Goal: Obtain resource: Download file/media

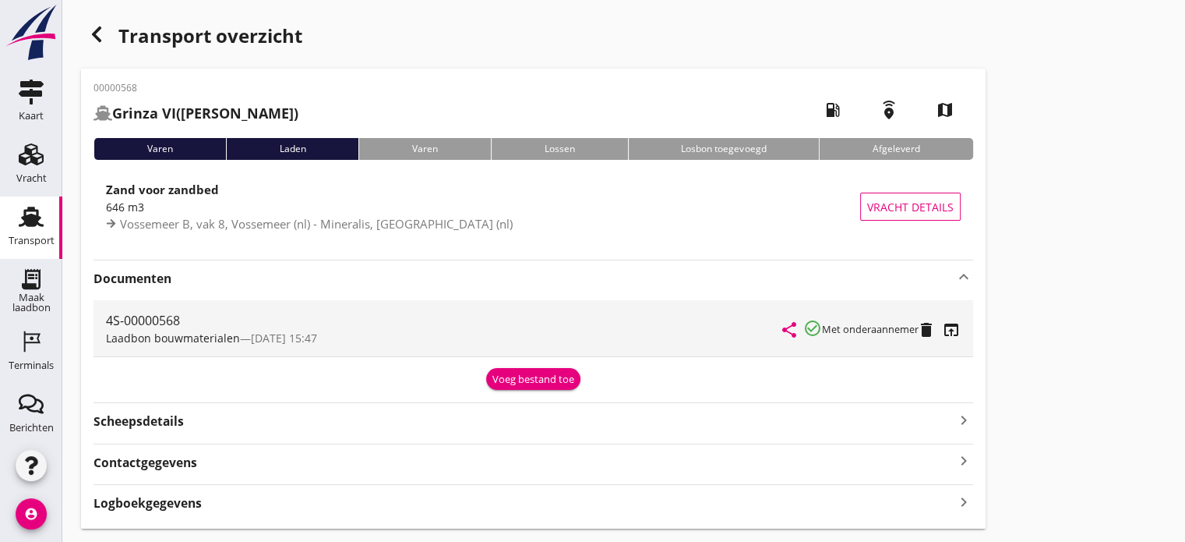
click at [97, 32] on use "button" at bounding box center [96, 35] width 9 height 16
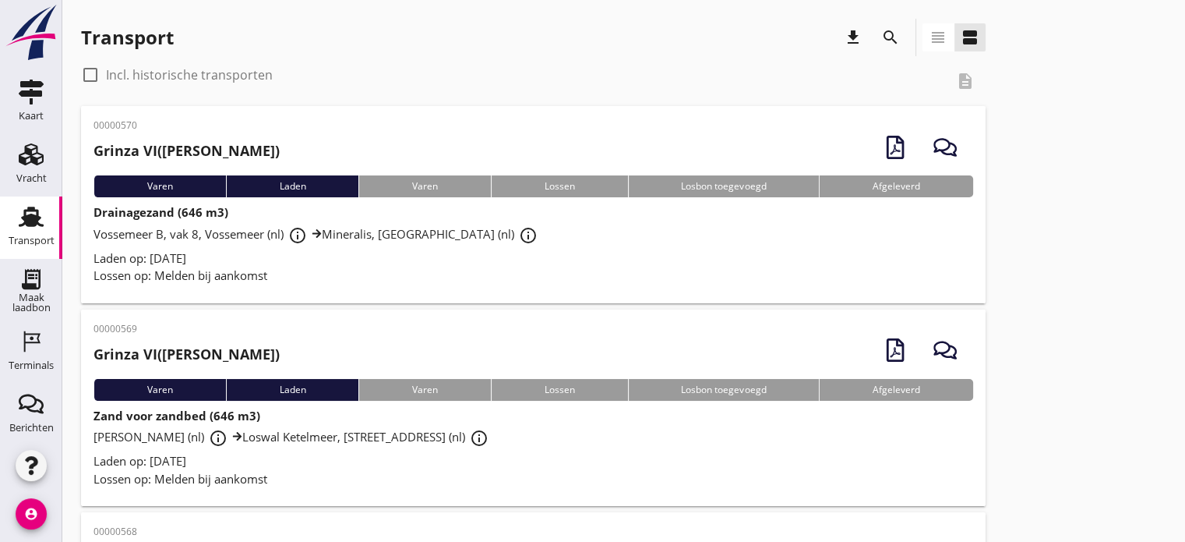
click at [349, 447] on div "UDO-C [PERSON_NAME] (nl) info_outline [GEOGRAPHIC_DATA], [STREET_ADDRESS] (nl) …" at bounding box center [534, 438] width 880 height 28
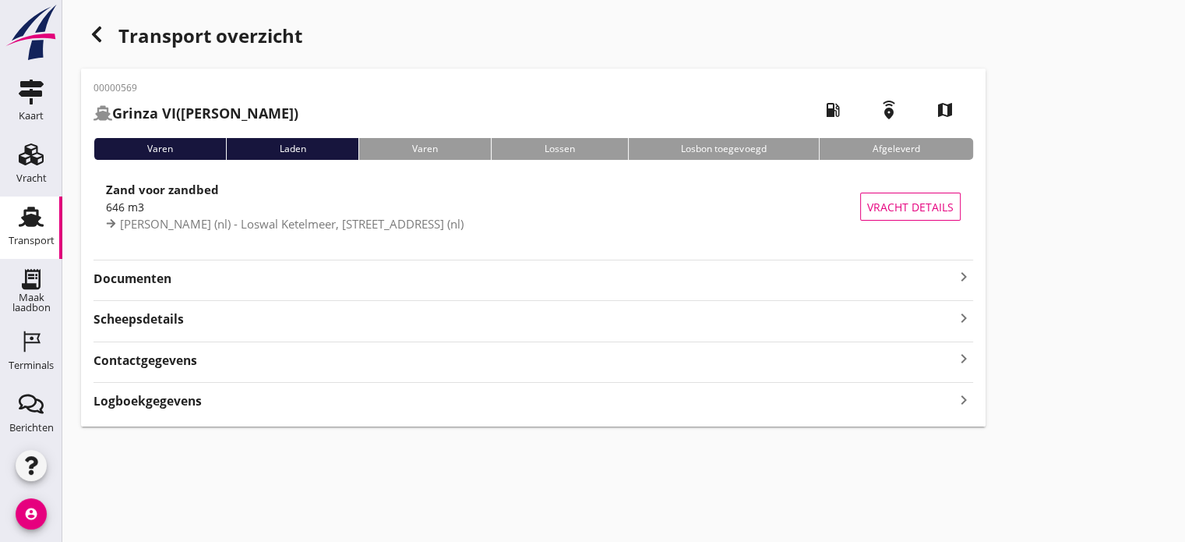
click at [966, 272] on icon "keyboard_arrow_right" at bounding box center [964, 276] width 19 height 19
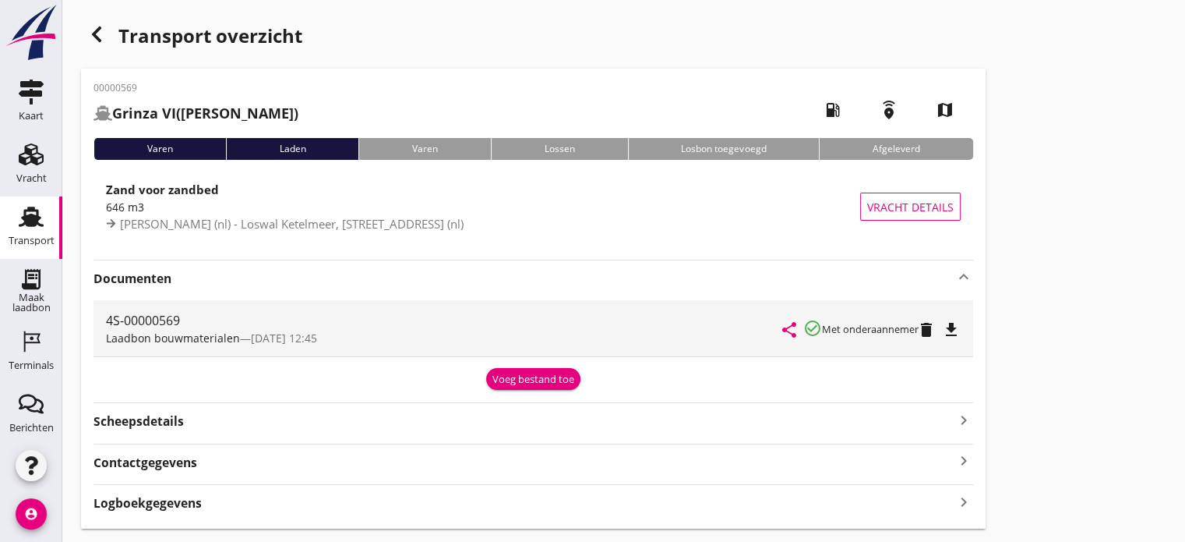
click at [954, 332] on icon "file_download" at bounding box center [951, 329] width 19 height 19
click at [90, 38] on icon "button" at bounding box center [96, 34] width 19 height 19
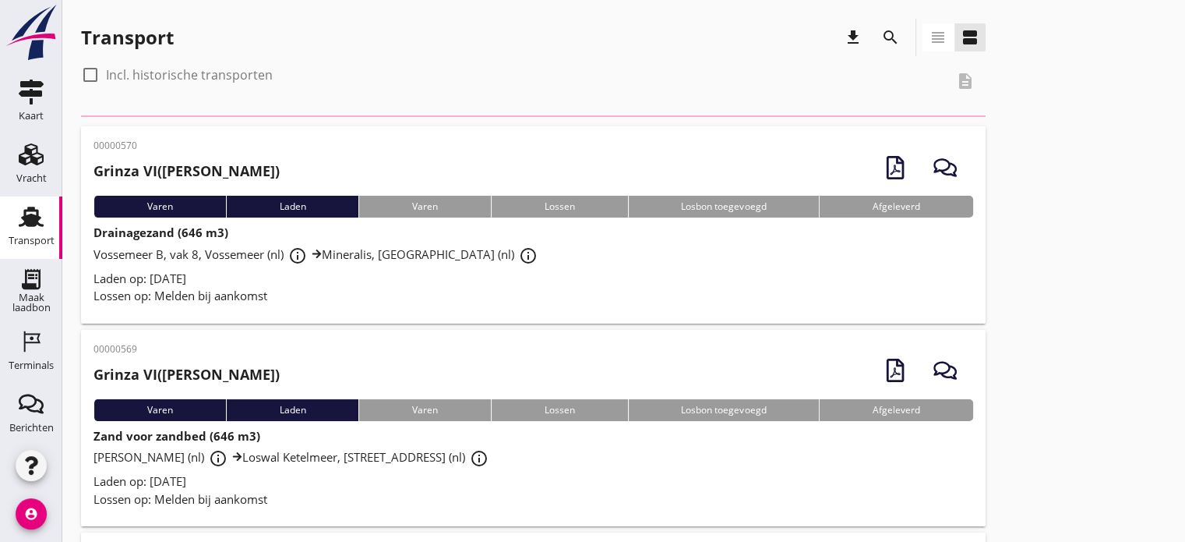
click at [228, 289] on span "Lossen op: Melden bij aankomst" at bounding box center [181, 296] width 174 height 16
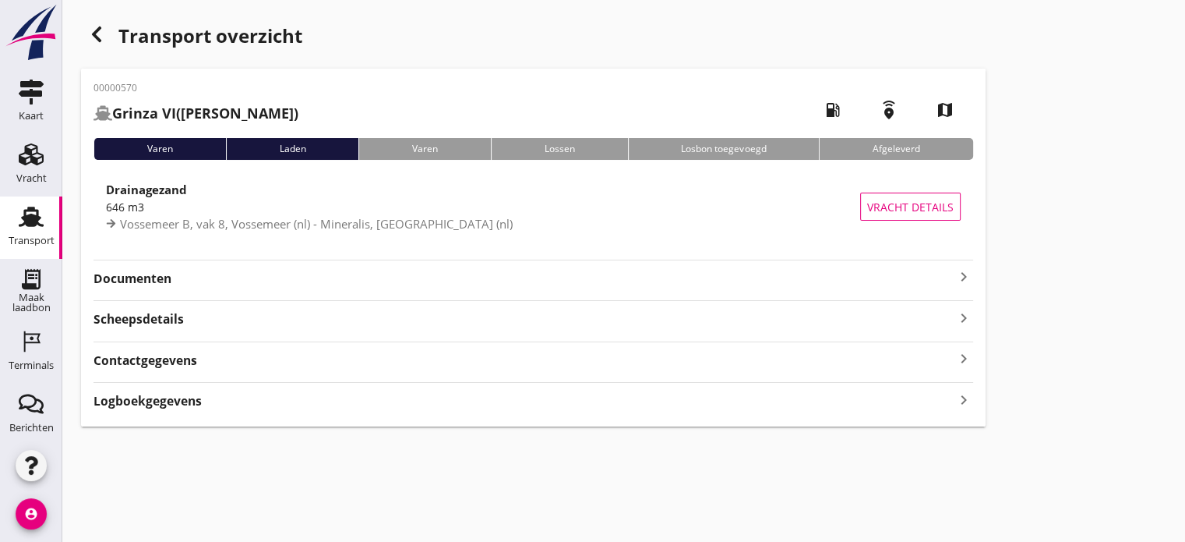
click at [970, 281] on icon "keyboard_arrow_right" at bounding box center [964, 276] width 19 height 19
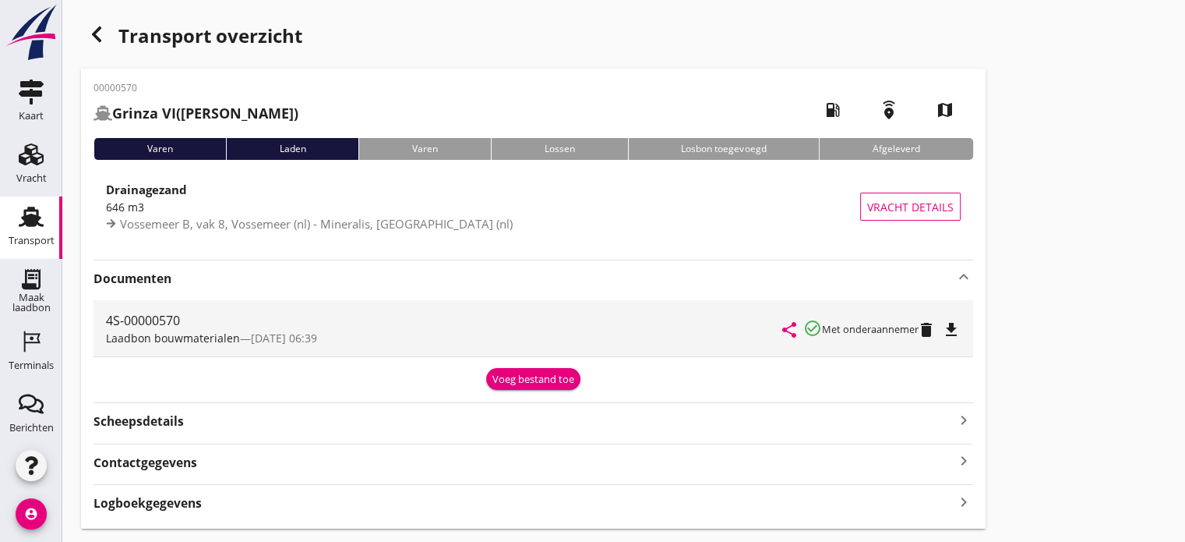
click at [960, 331] on icon "file_download" at bounding box center [951, 329] width 19 height 19
